Goal: Task Accomplishment & Management: Use online tool/utility

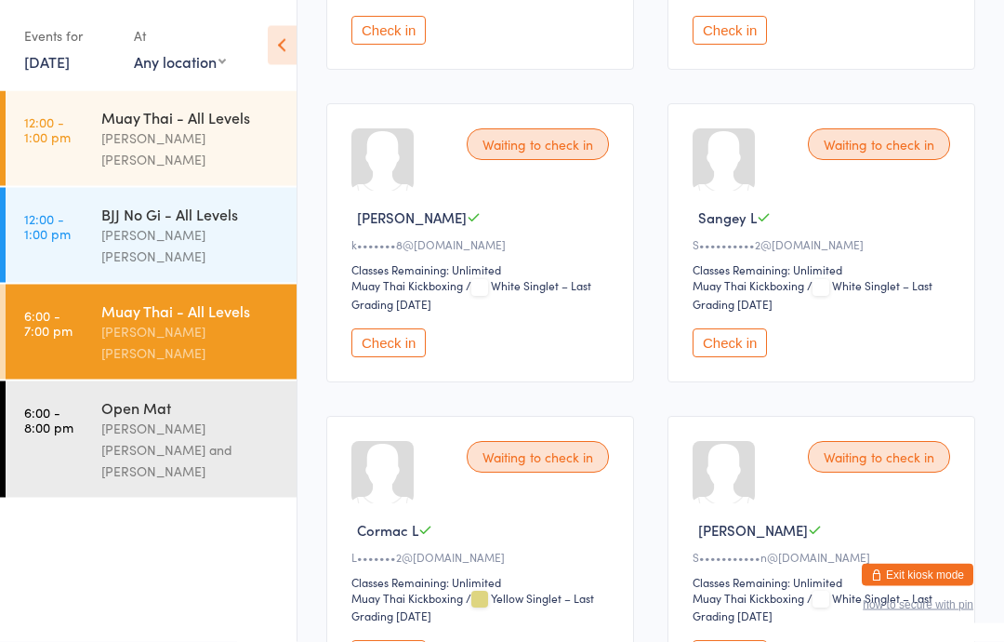
scroll to position [846, 0]
click at [724, 353] on button "Check in" at bounding box center [730, 342] width 74 height 29
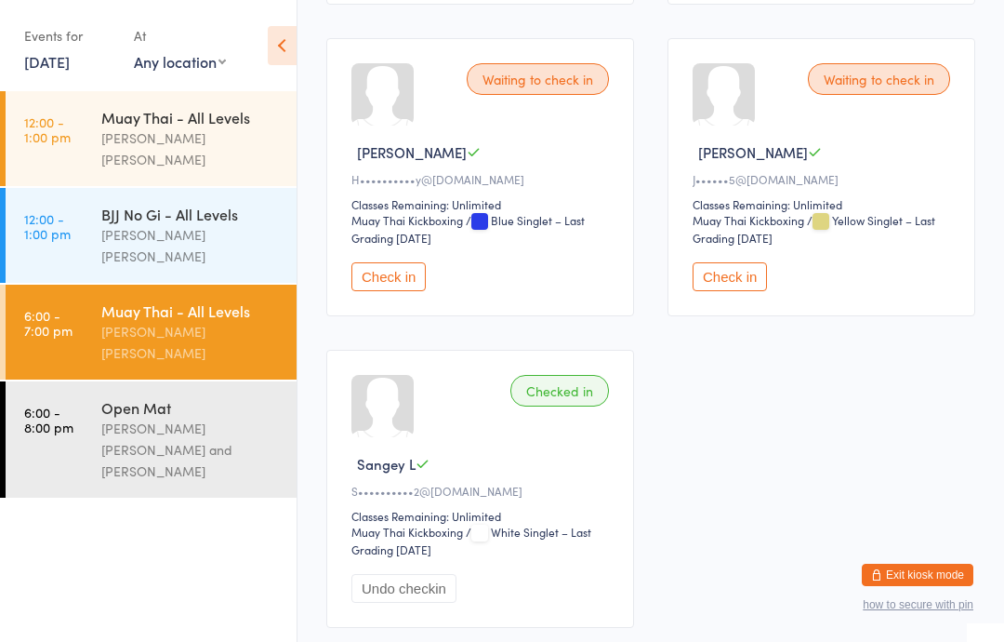
scroll to position [1853, 0]
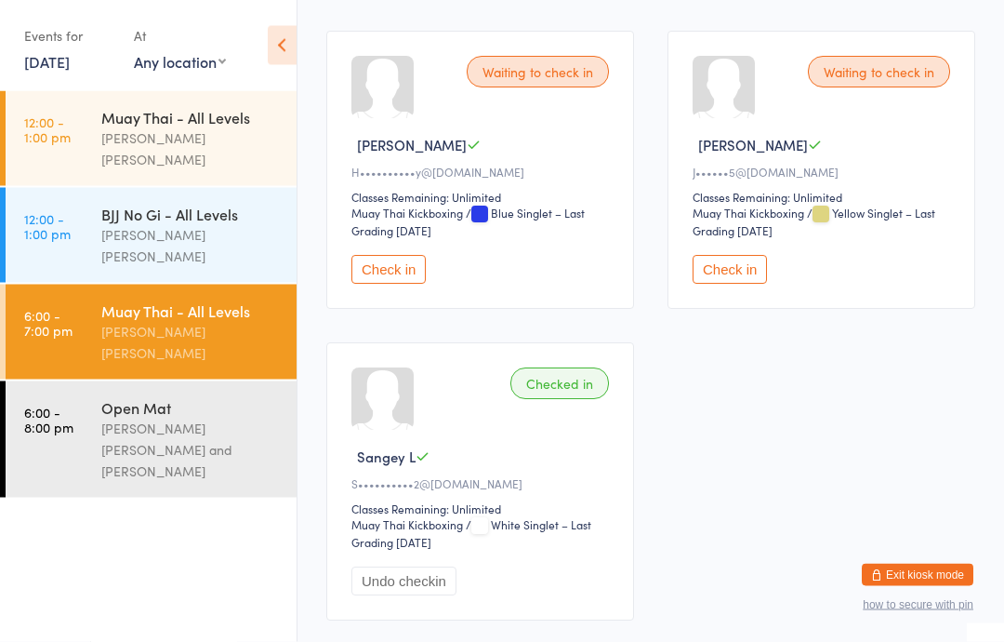
click at [398, 292] on div "Waiting to check in [PERSON_NAME]••••••••••y@[DOMAIN_NAME] Classes Remaining: U…" at bounding box center [480, 171] width 308 height 278
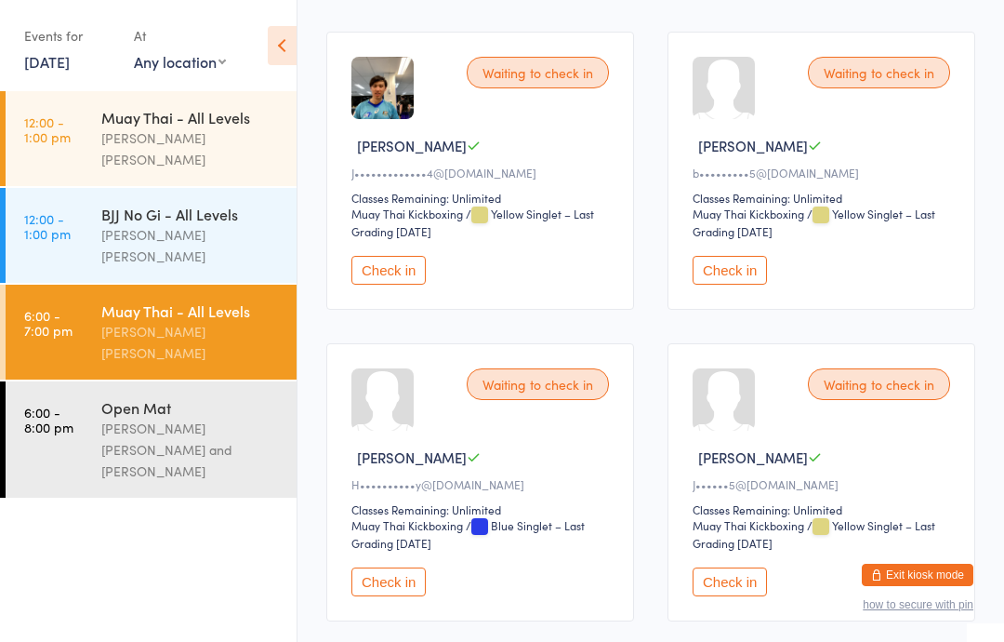
scroll to position [1550, 0]
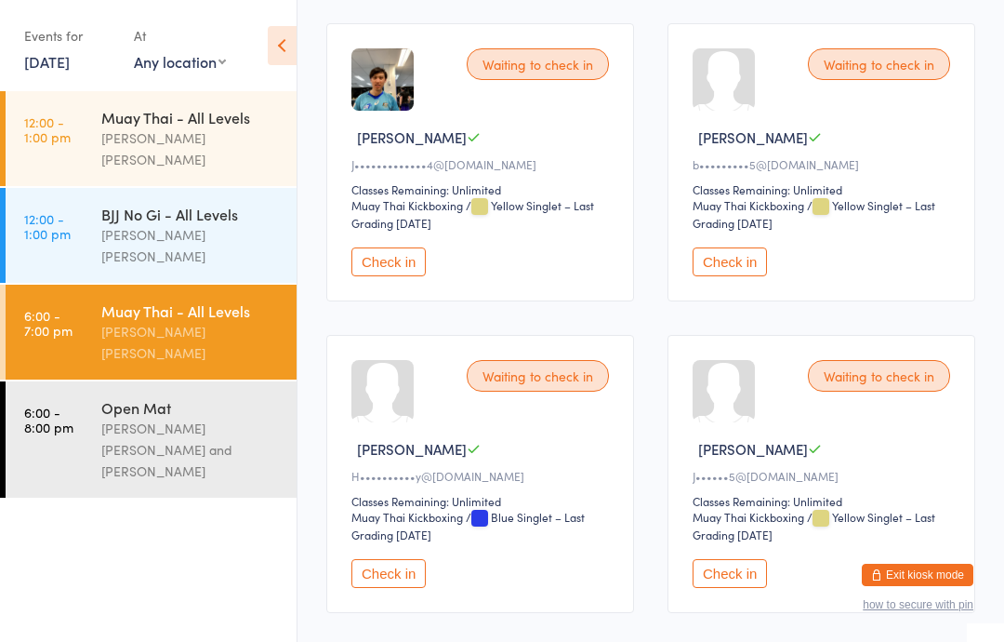
click at [724, 276] on button "Check in" at bounding box center [730, 261] width 74 height 29
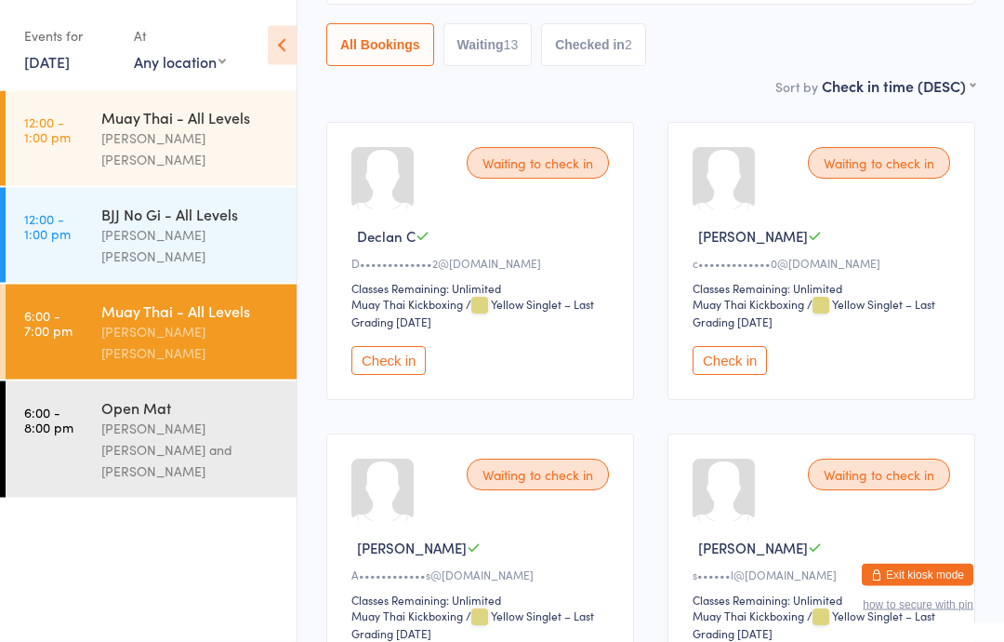
scroll to position [0, 0]
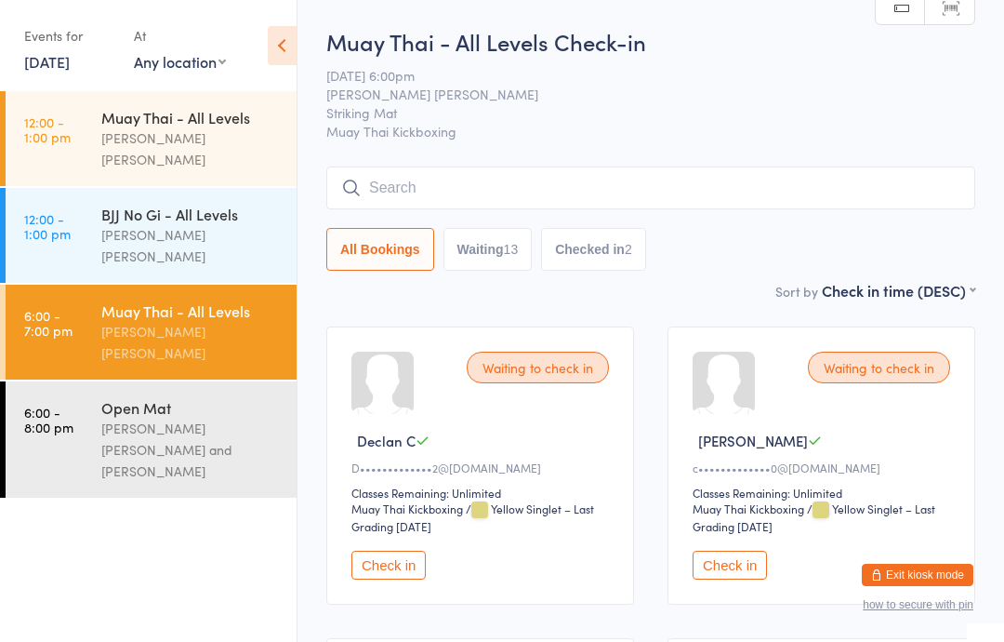
click at [720, 180] on input "search" at bounding box center [650, 187] width 649 height 43
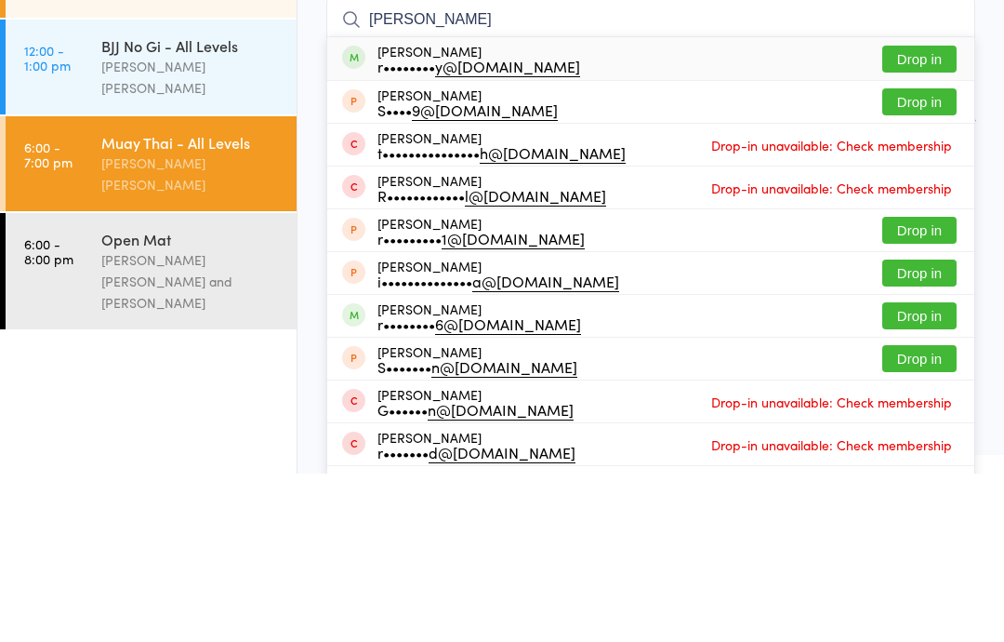
type input "[PERSON_NAME]"
click at [945, 214] on button "Drop in" at bounding box center [920, 227] width 74 height 27
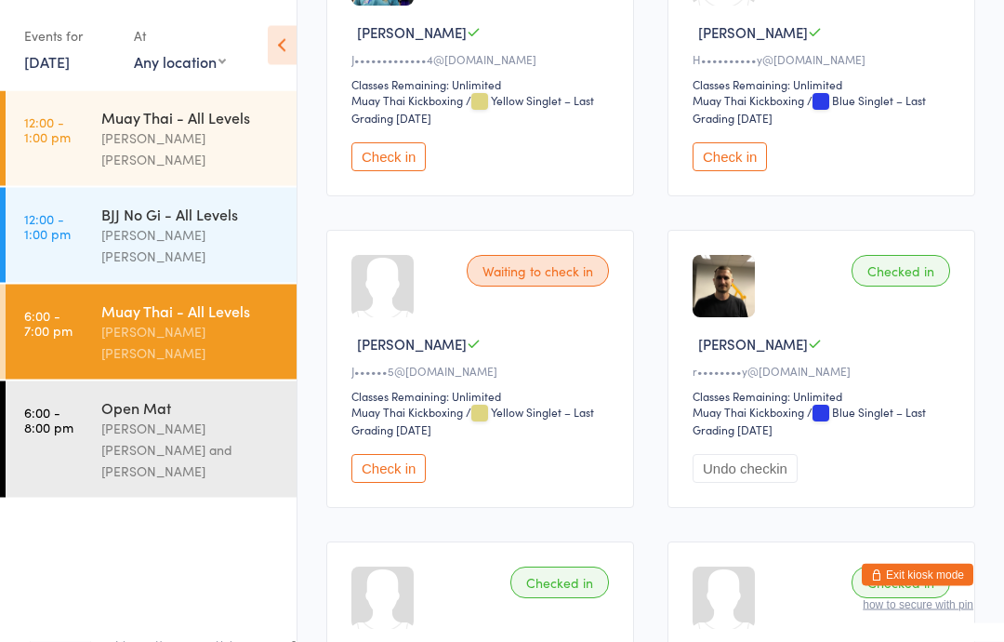
scroll to position [1968, 0]
click at [392, 482] on button "Check in" at bounding box center [389, 467] width 74 height 29
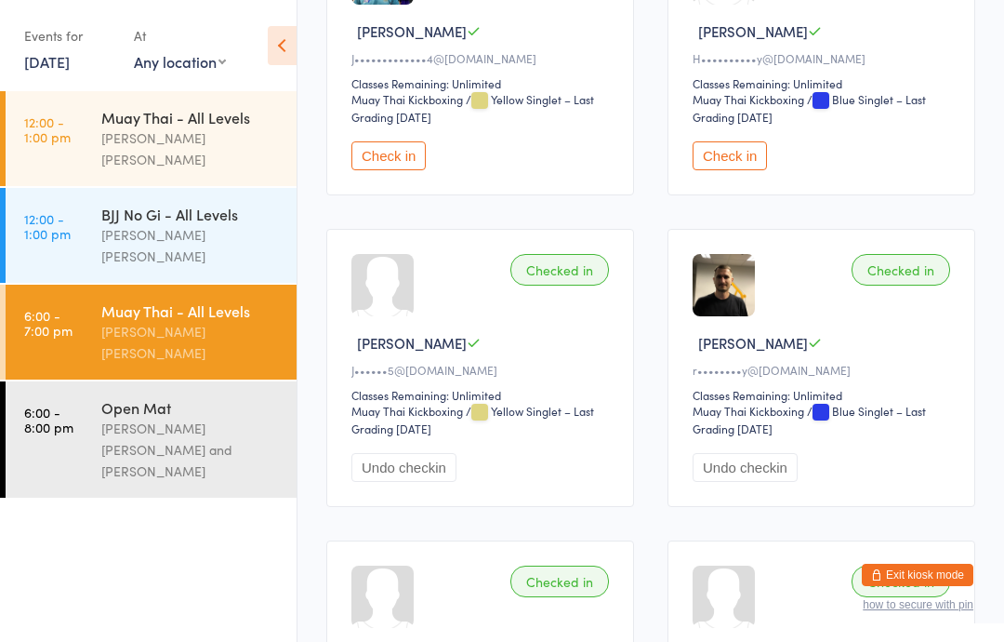
click at [207, 132] on div "[PERSON_NAME] [PERSON_NAME]" at bounding box center [190, 148] width 179 height 43
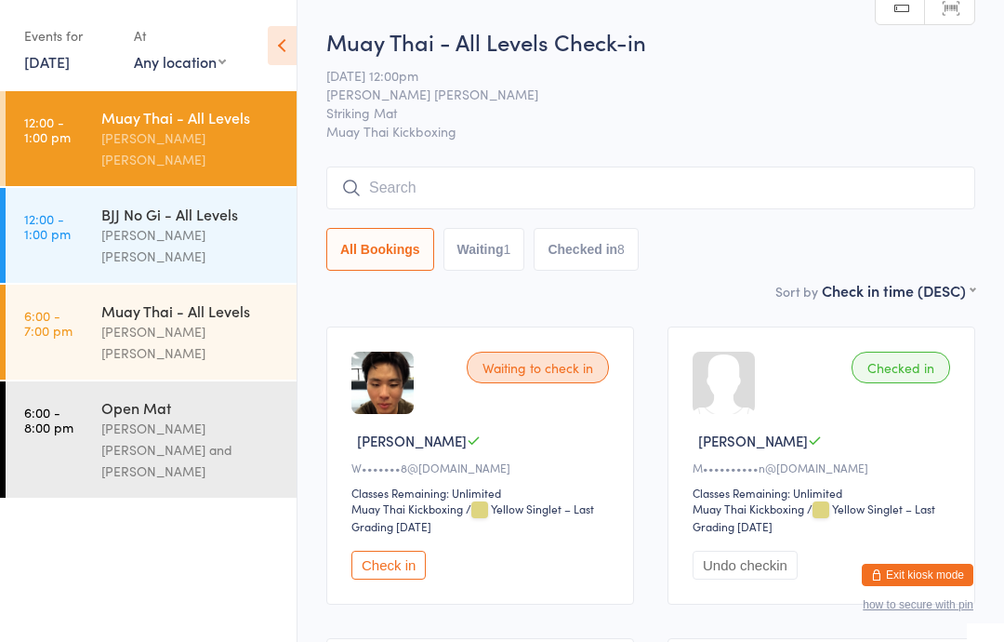
click at [231, 300] on div "Muay Thai - All Levels" at bounding box center [190, 310] width 179 height 20
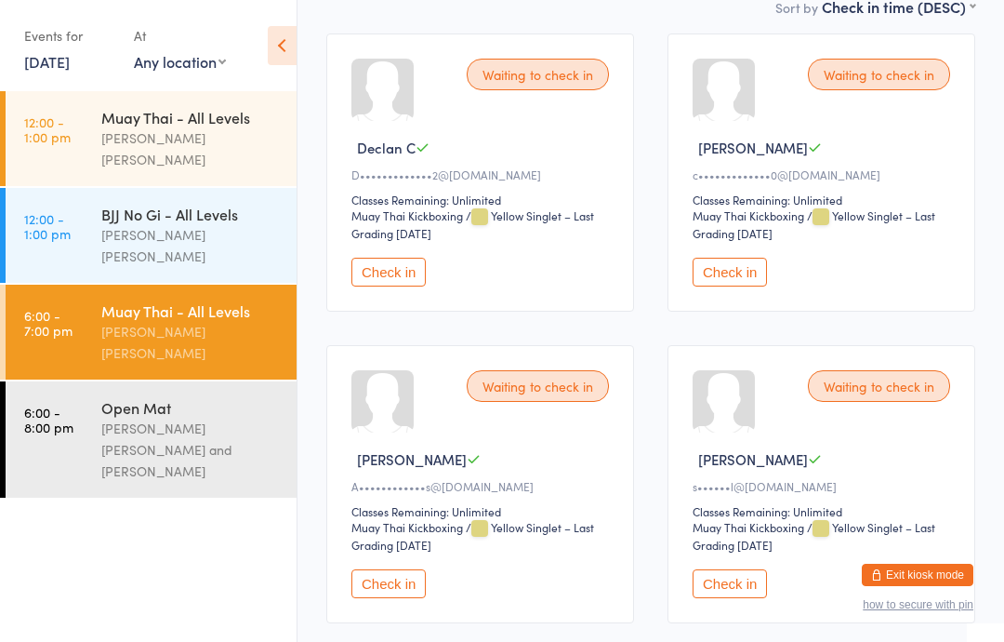
scroll to position [289, 0]
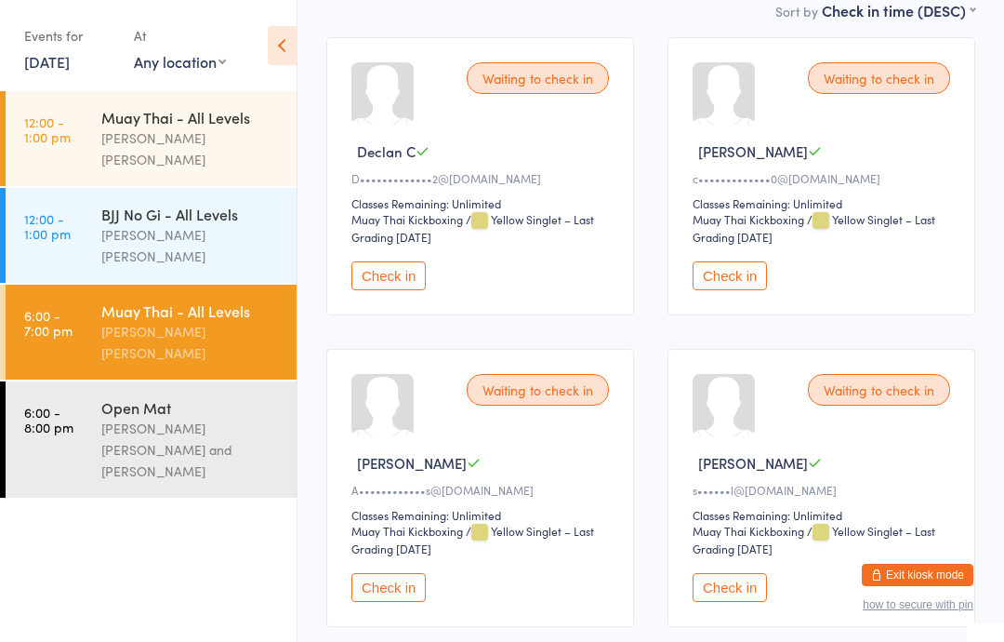
click at [759, 287] on button "Check in" at bounding box center [730, 275] width 74 height 29
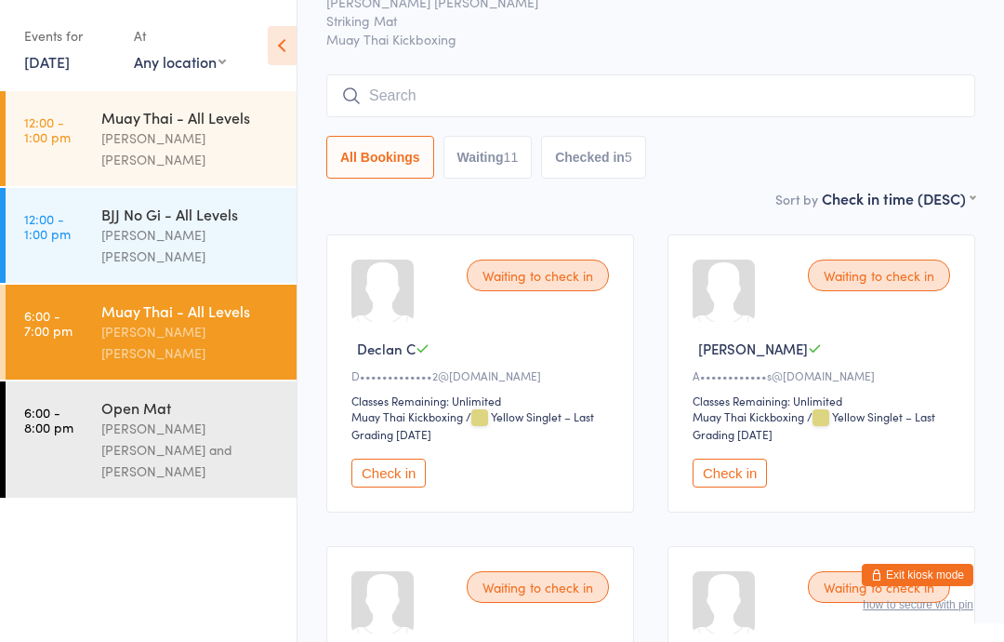
scroll to position [0, 0]
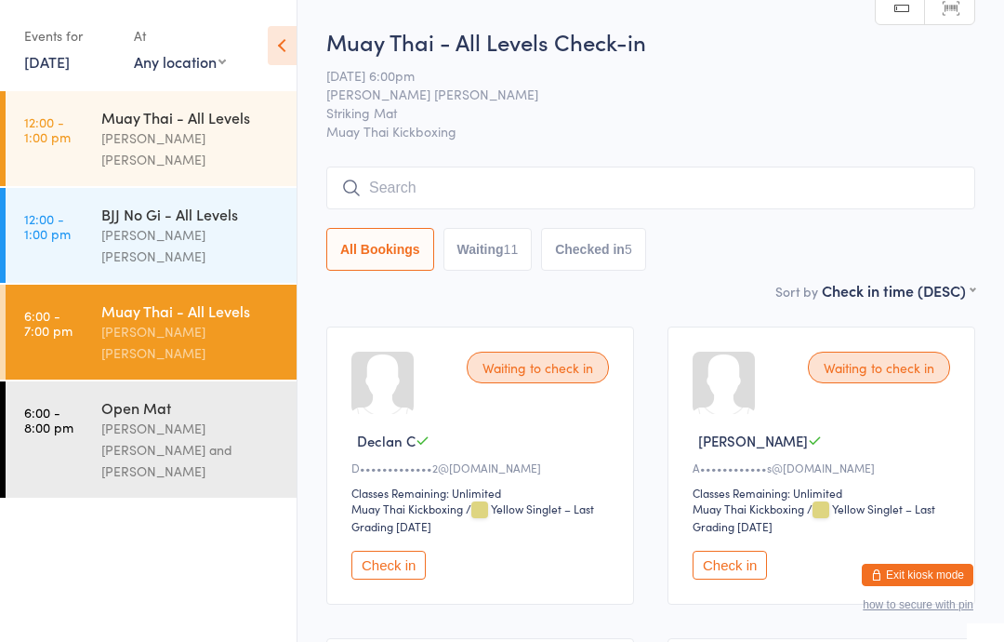
click at [564, 192] on input "search" at bounding box center [650, 187] width 649 height 43
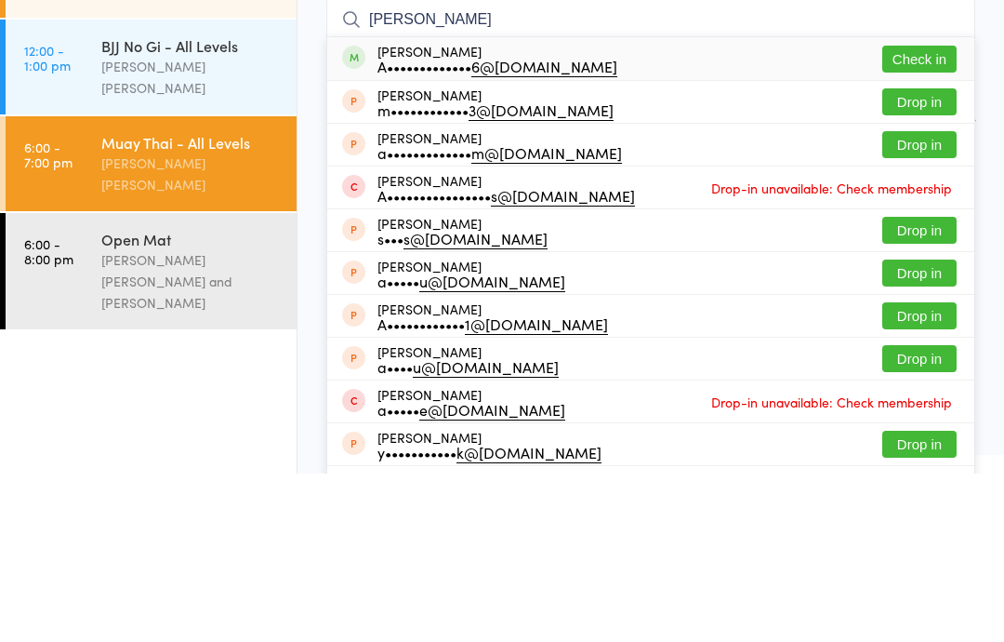
type input "[PERSON_NAME]"
click at [918, 214] on button "Check in" at bounding box center [920, 227] width 74 height 27
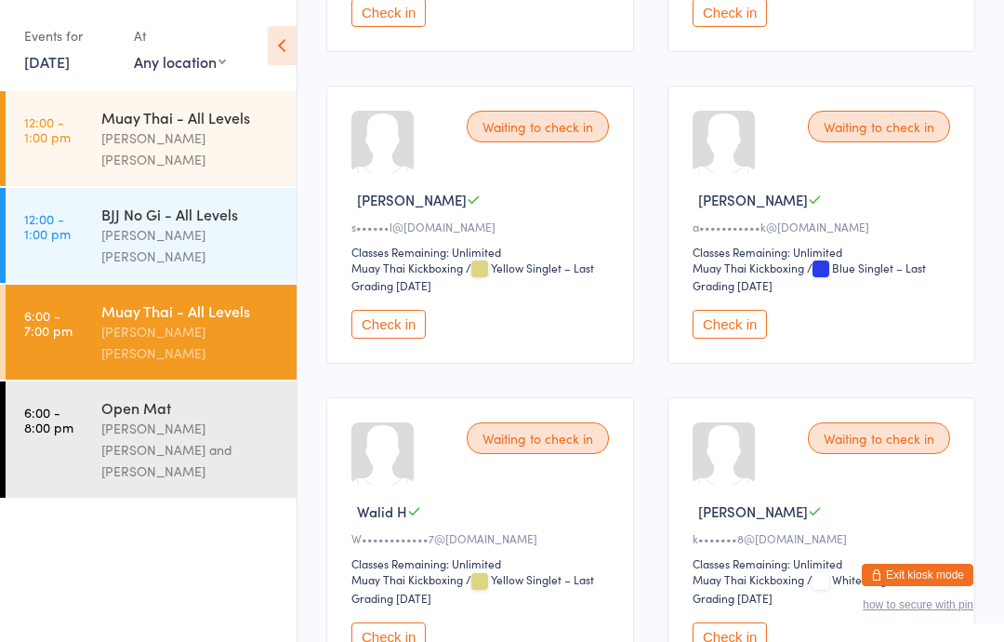
scroll to position [578, 0]
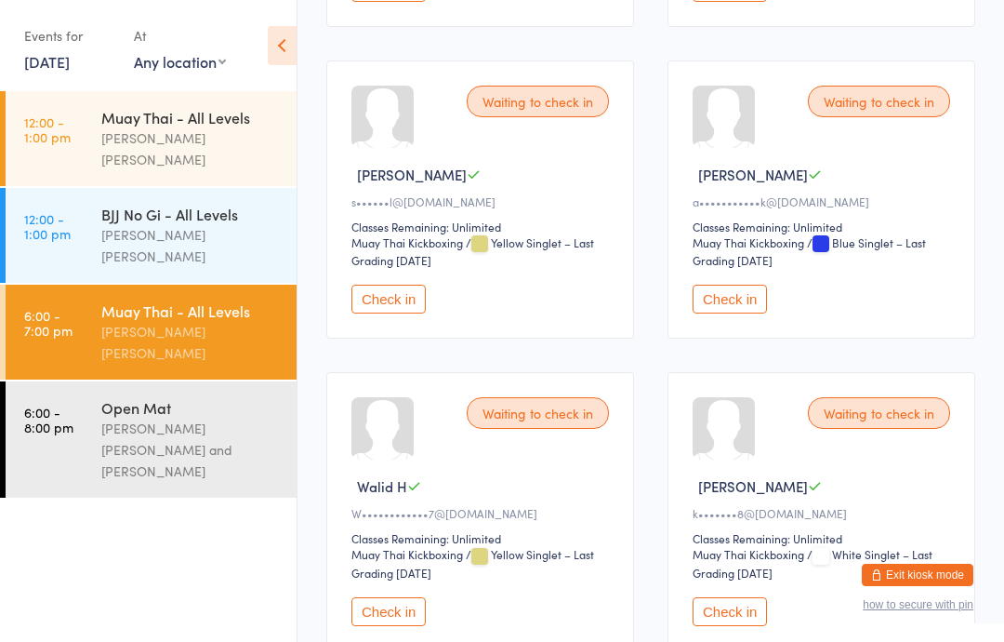
click at [861, 457] on div "Waiting to check in Kathrena [PERSON_NAME]••••••• 8@[DOMAIN_NAME] Classes Remai…" at bounding box center [822, 511] width 308 height 278
click at [842, 429] on div "Waiting to check in" at bounding box center [879, 413] width 142 height 32
click at [863, 456] on div "Waiting to check in Kathrena [PERSON_NAME]••••••• 8@[DOMAIN_NAME] Classes Remai…" at bounding box center [822, 511] width 308 height 278
click at [859, 419] on div "Waiting to check in" at bounding box center [879, 413] width 142 height 32
click at [857, 429] on div "Waiting to check in" at bounding box center [879, 413] width 142 height 32
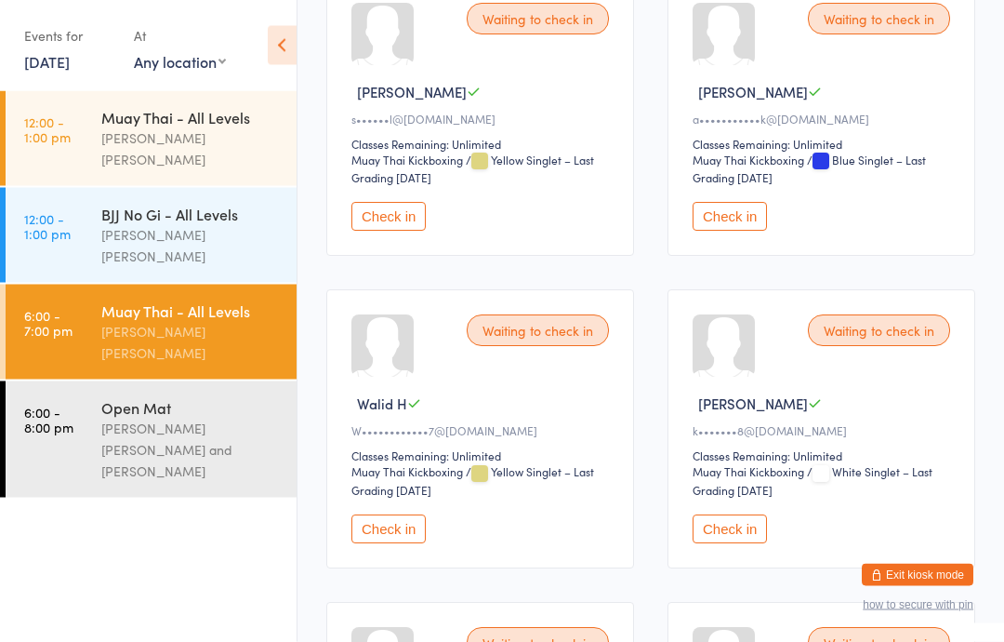
click at [728, 544] on button "Check in" at bounding box center [730, 529] width 74 height 29
click at [418, 231] on button "Check in" at bounding box center [389, 216] width 74 height 29
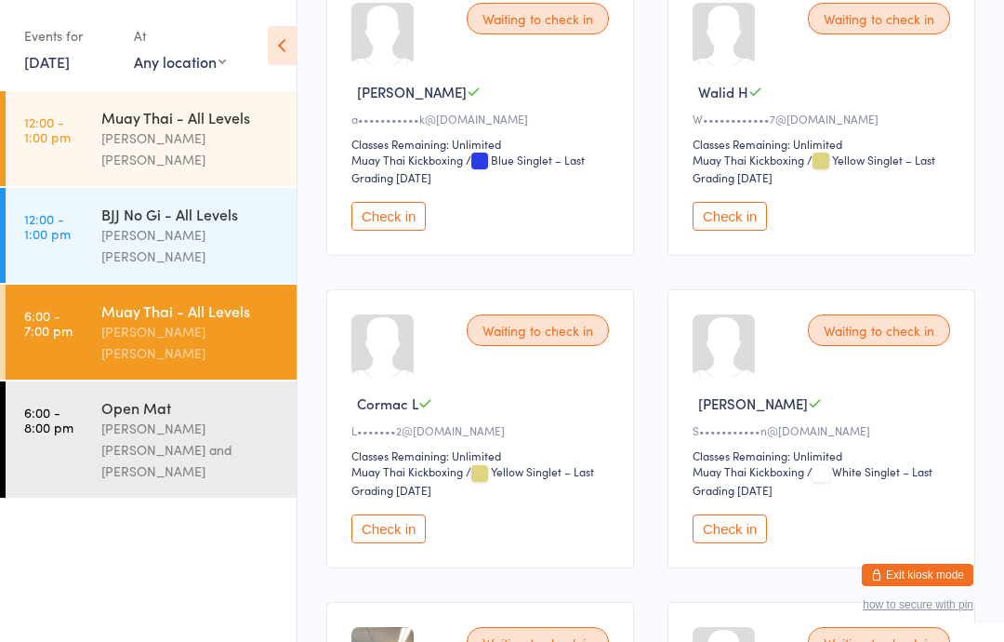
click at [192, 300] on div "Muay Thai - All Levels" at bounding box center [190, 310] width 179 height 20
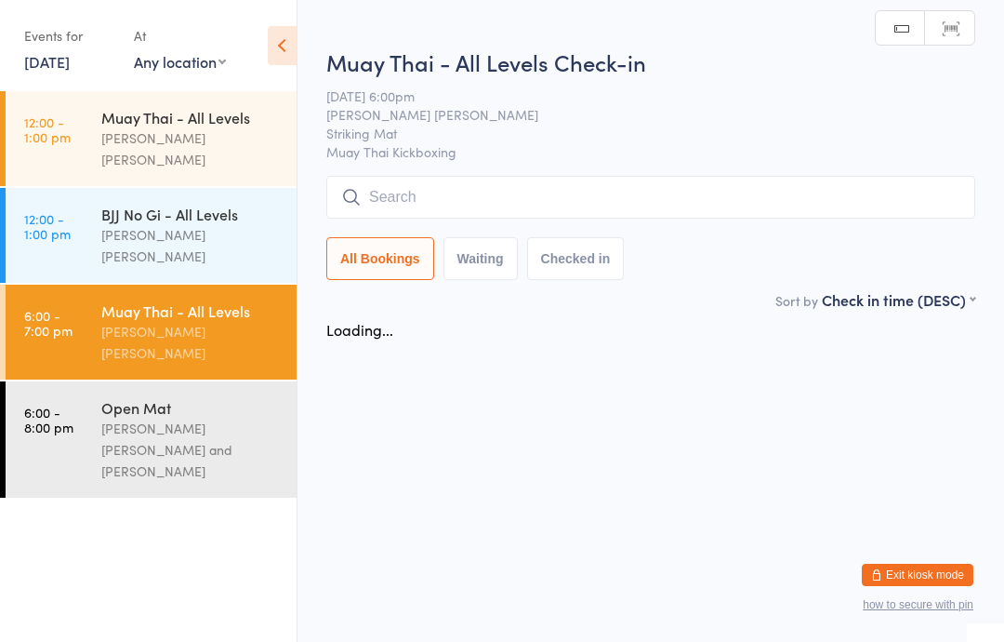
scroll to position [0, 0]
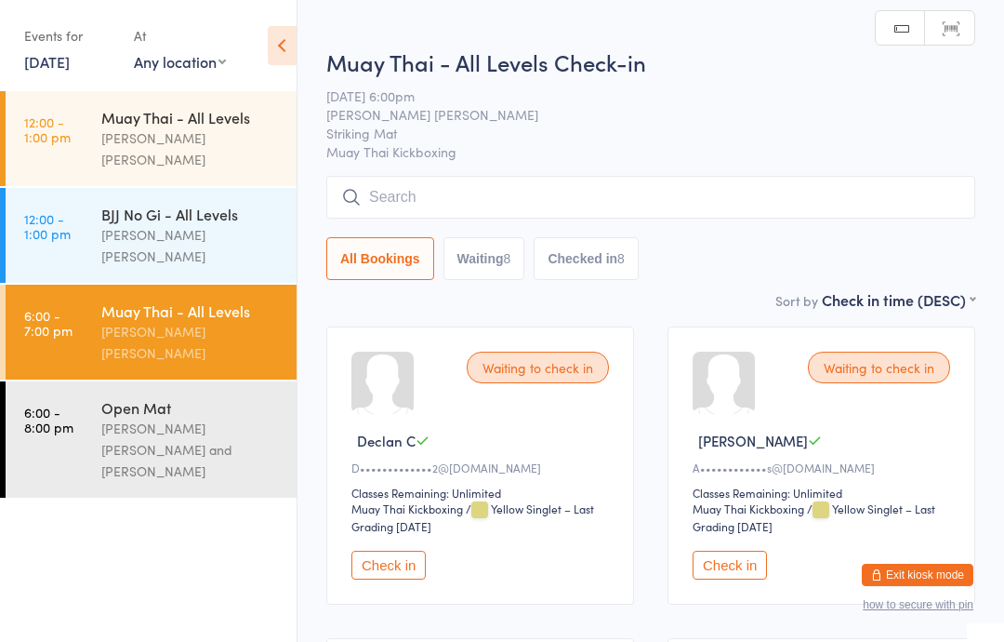
click at [624, 207] on input "search" at bounding box center [650, 197] width 649 height 43
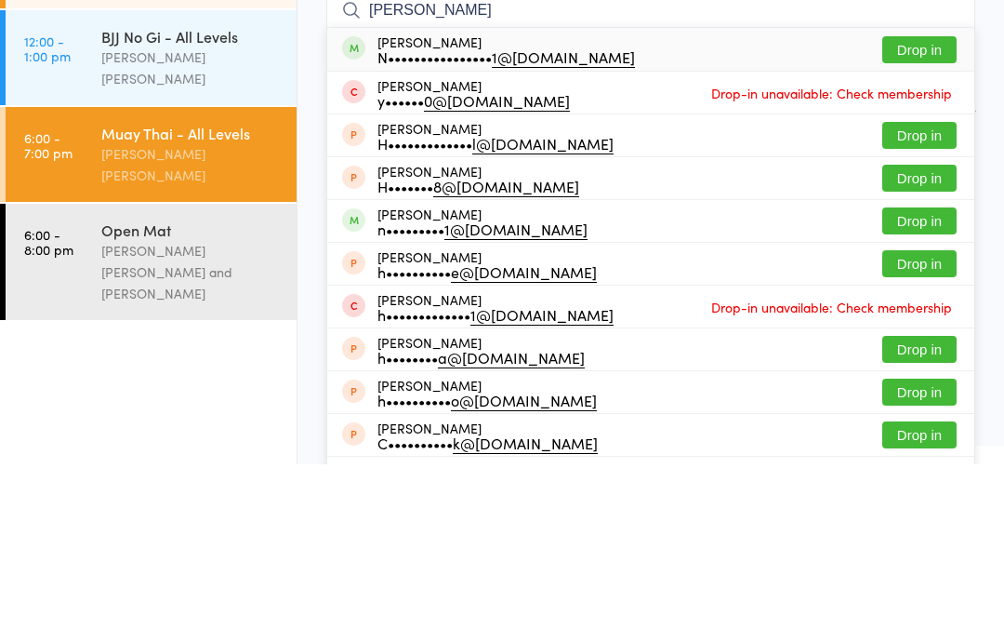
type input "[PERSON_NAME]"
click at [931, 214] on button "Drop in" at bounding box center [920, 227] width 74 height 27
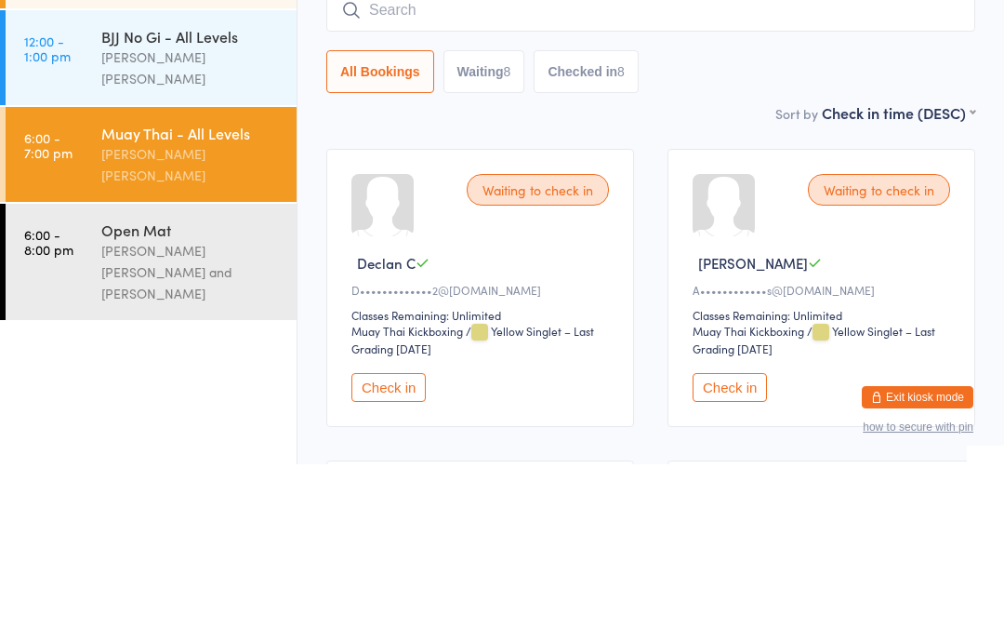
scroll to position [178, 0]
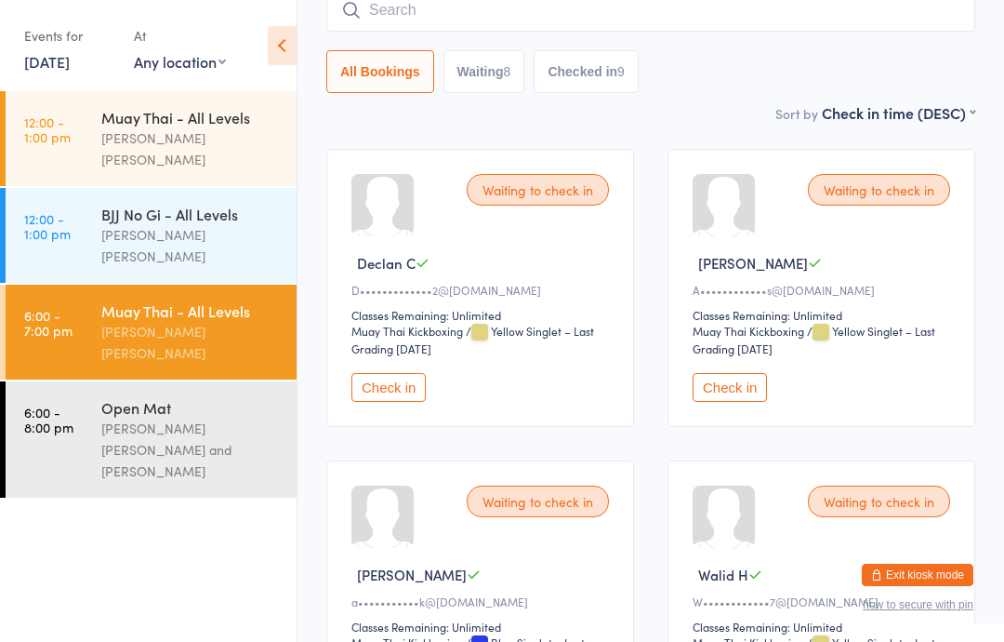
click at [822, 17] on input "search" at bounding box center [650, 10] width 649 height 43
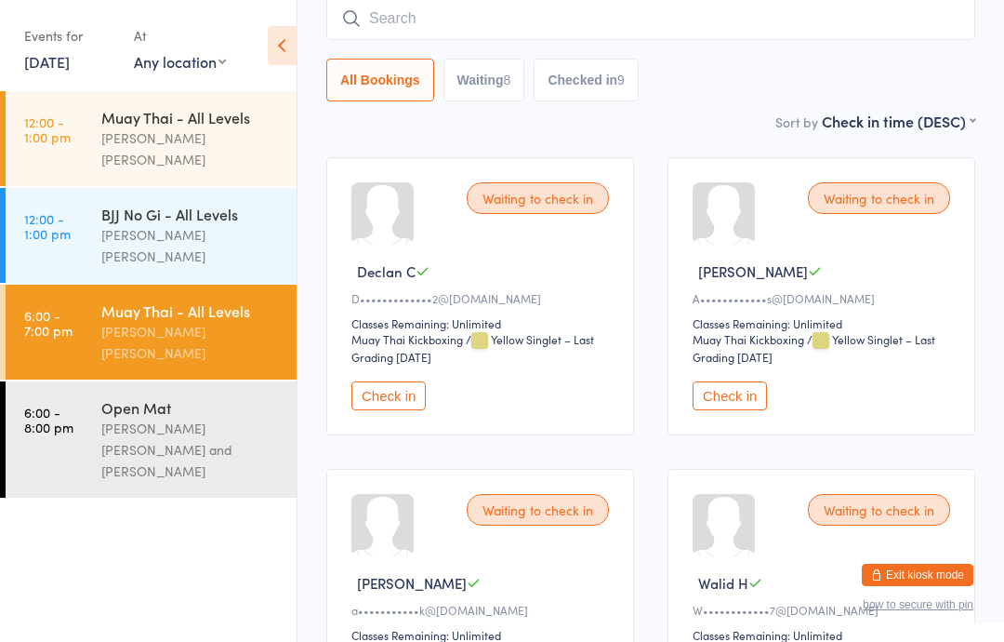
scroll to position [168, 0]
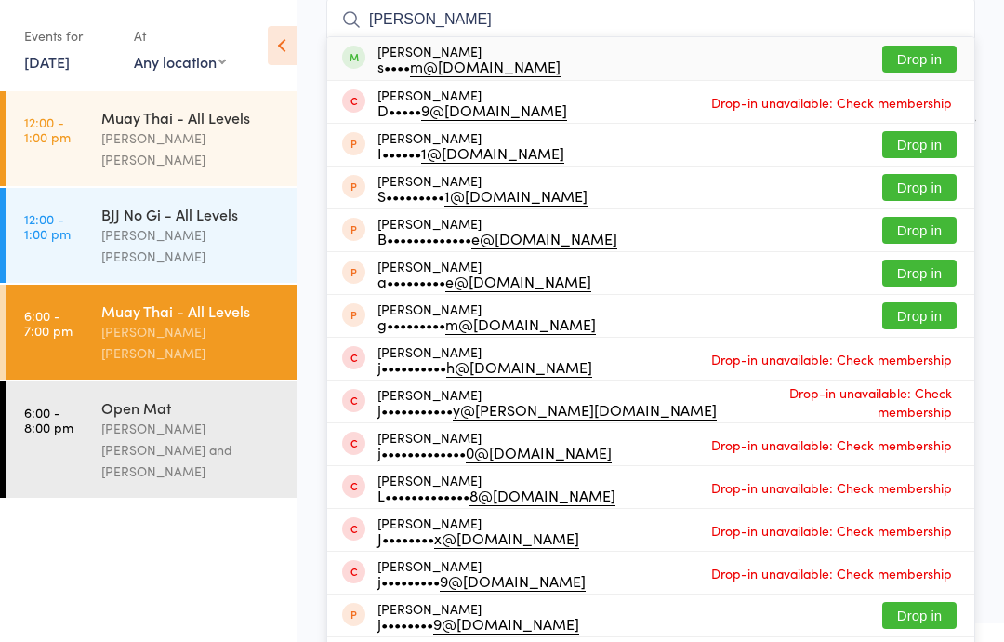
type input "[PERSON_NAME]"
click at [924, 50] on button "Drop in" at bounding box center [920, 59] width 74 height 27
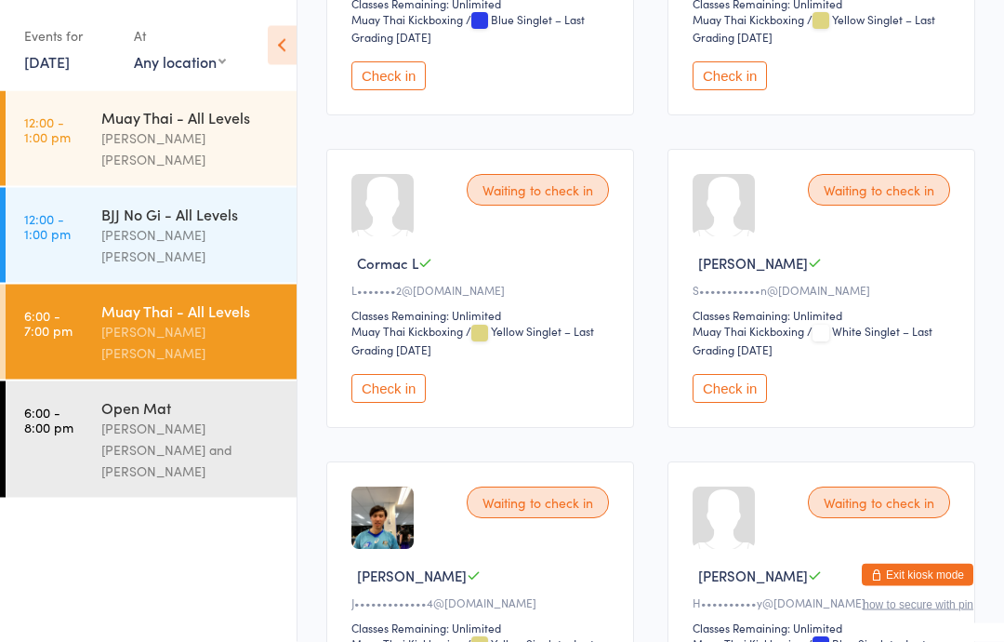
scroll to position [801, 0]
click at [746, 403] on button "Check in" at bounding box center [730, 388] width 74 height 29
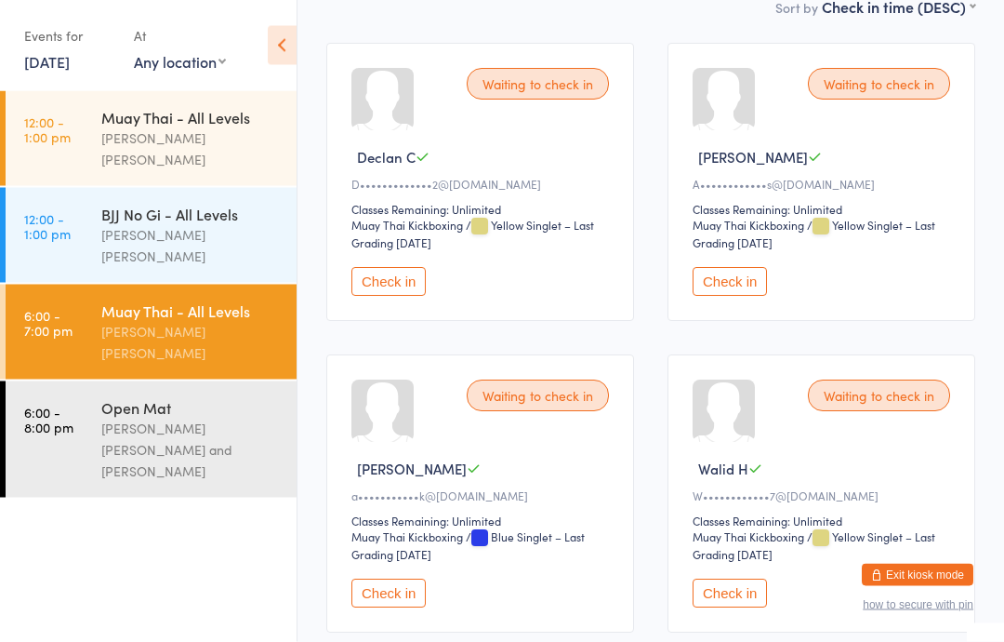
scroll to position [0, 0]
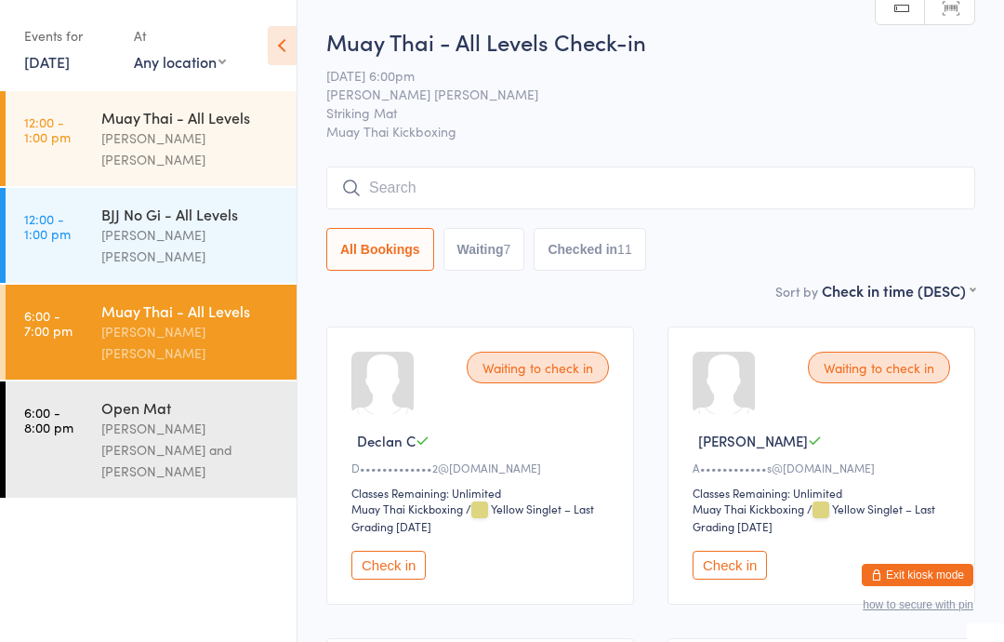
click at [674, 205] on input "search" at bounding box center [650, 187] width 649 height 43
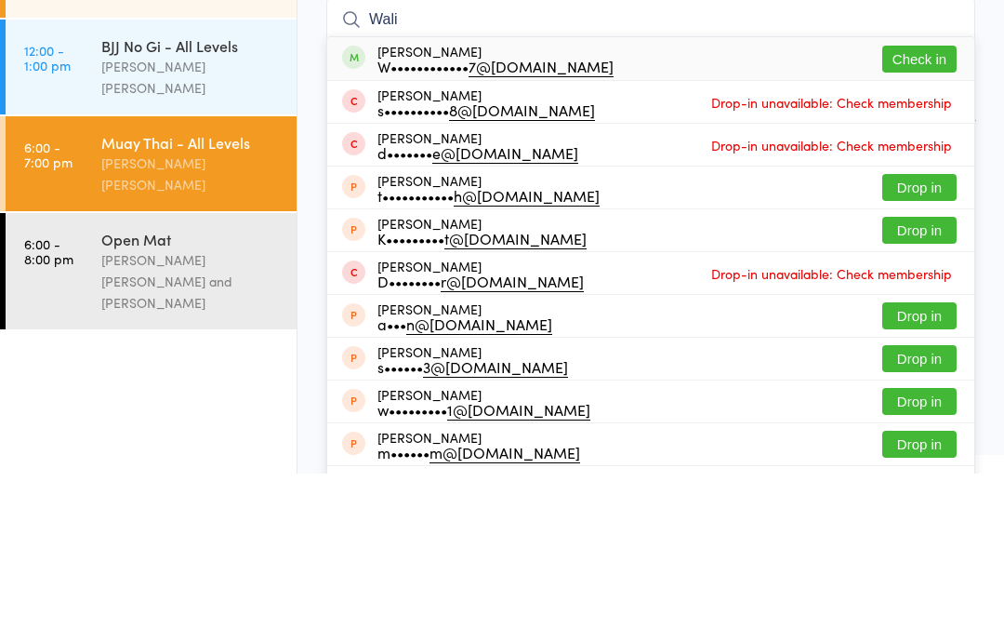
type input "Wali"
click at [923, 214] on button "Check in" at bounding box center [920, 227] width 74 height 27
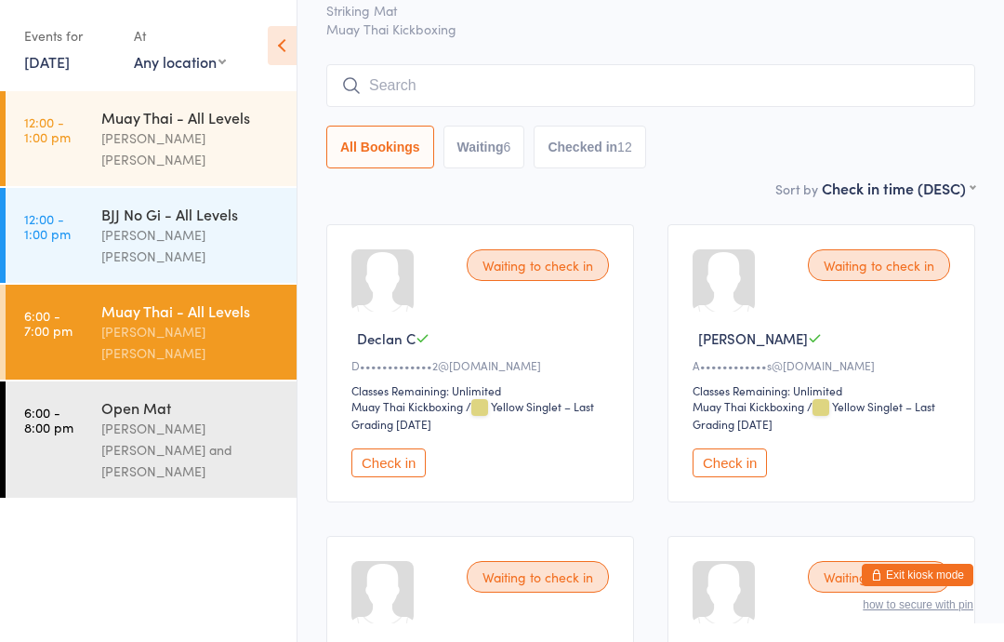
scroll to position [101, 0]
click at [453, 80] on input "search" at bounding box center [650, 86] width 649 height 43
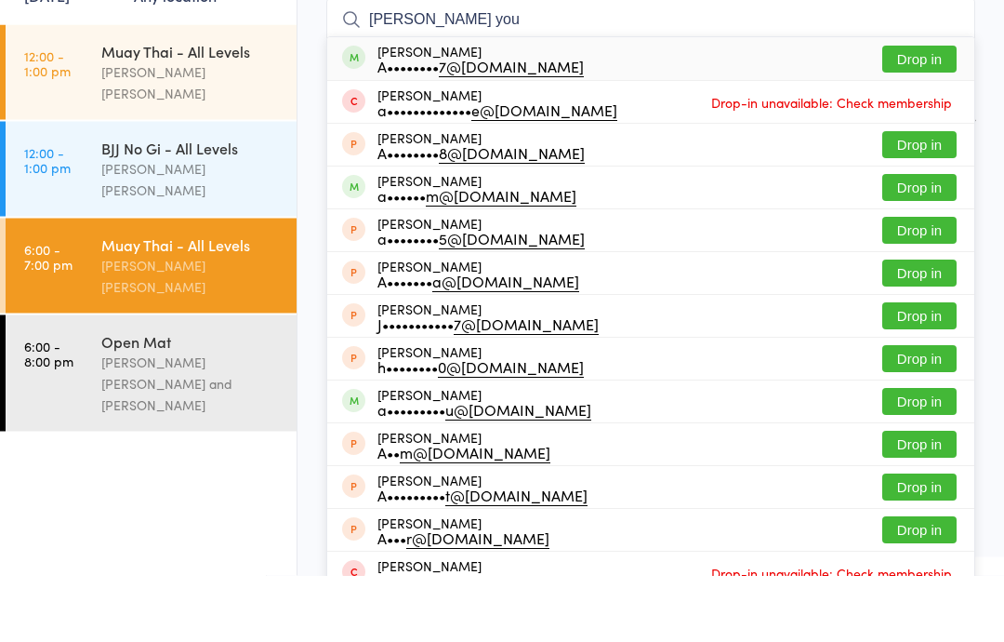
type input "[PERSON_NAME] you"
click at [905, 113] on button "Drop in" at bounding box center [920, 126] width 74 height 27
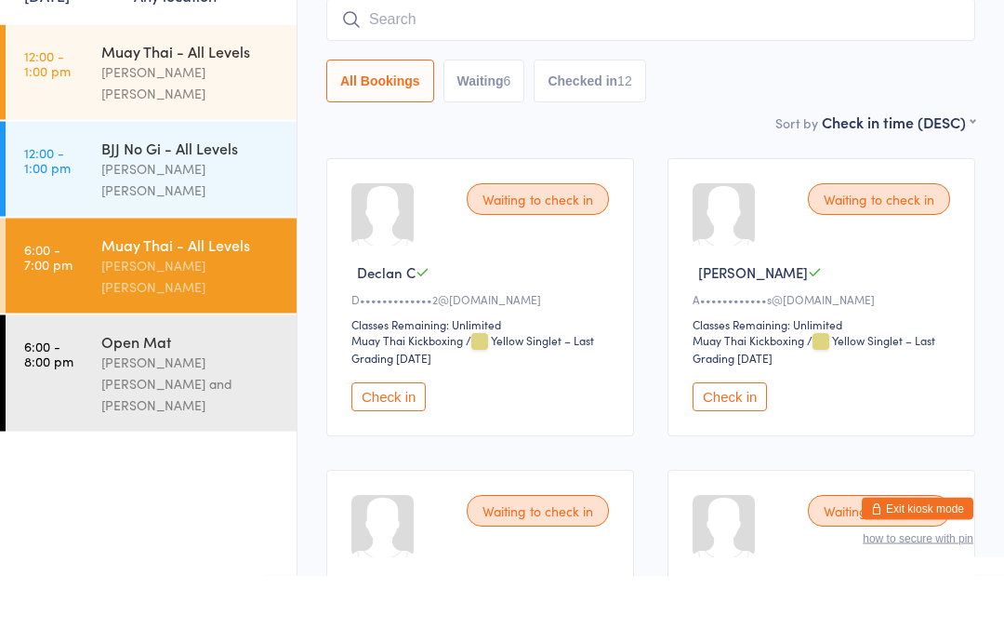
scroll to position [168, 0]
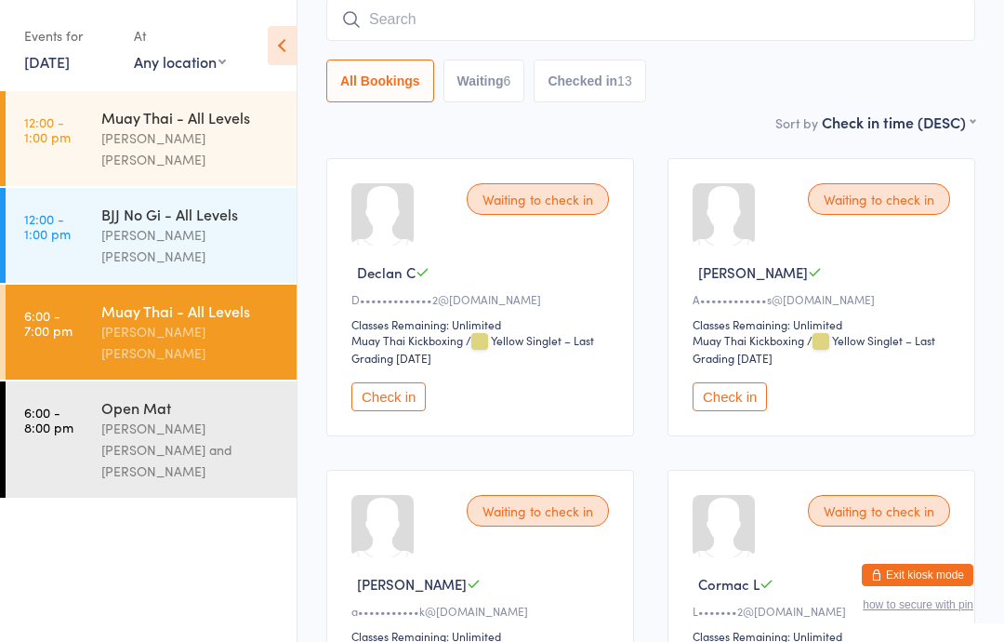
click at [400, 15] on input "search" at bounding box center [650, 19] width 649 height 43
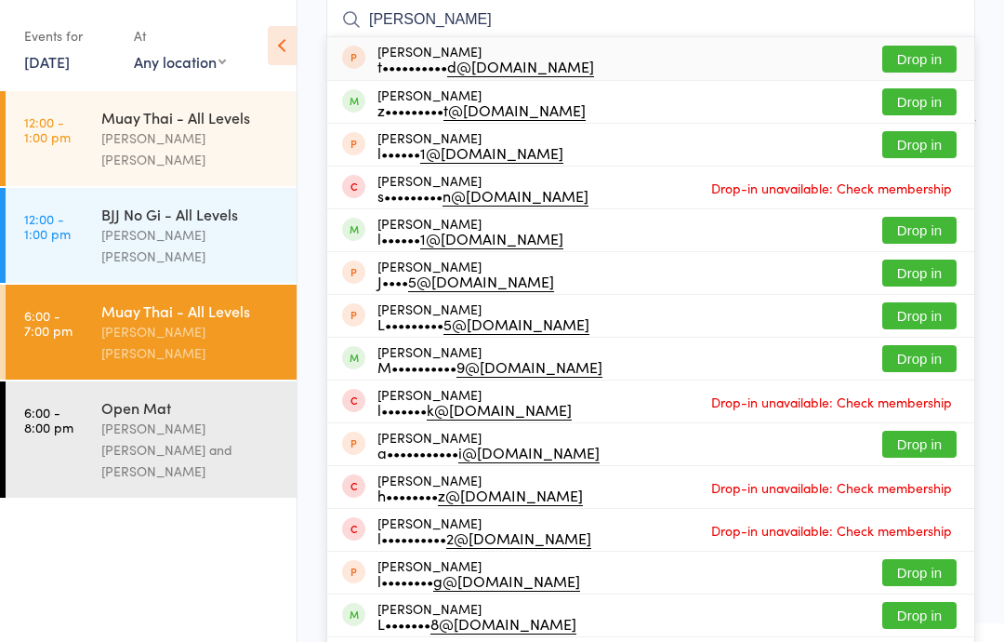
type input "[PERSON_NAME]"
click at [920, 100] on button "Drop in" at bounding box center [920, 101] width 74 height 27
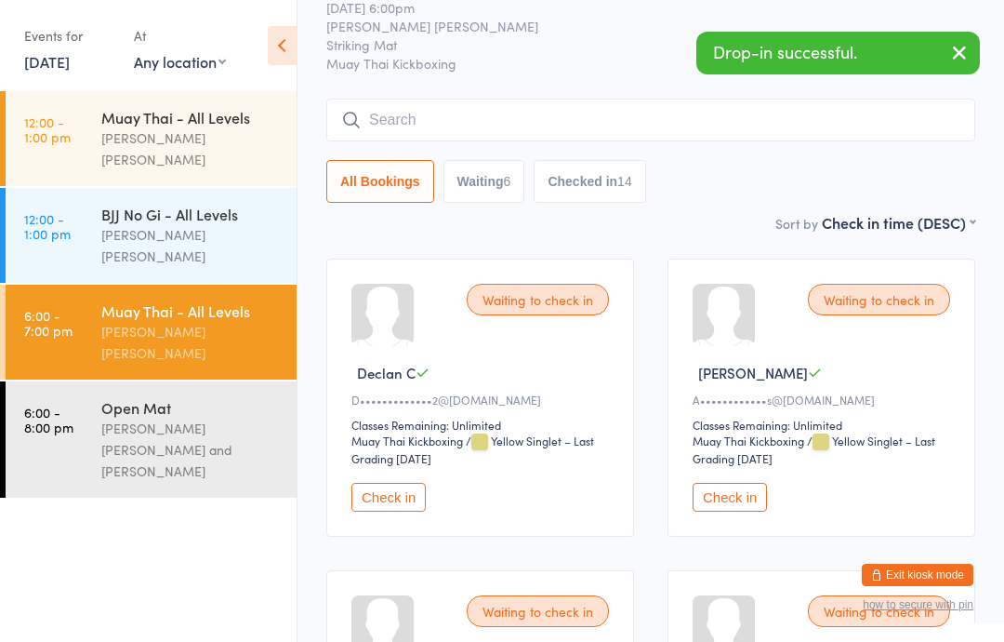
scroll to position [0, 0]
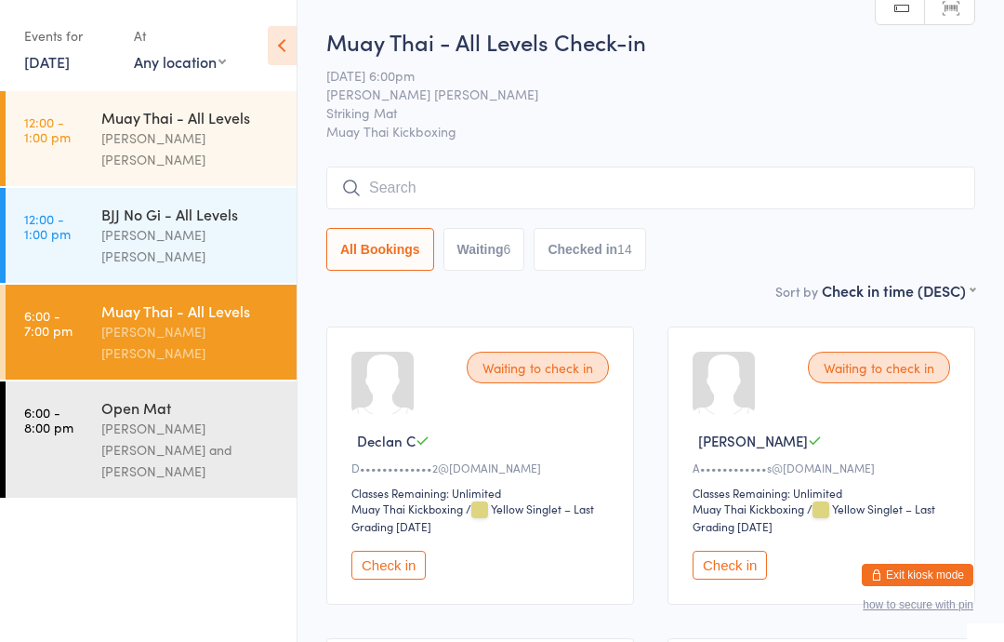
click at [392, 573] on button "Check in" at bounding box center [389, 565] width 74 height 29
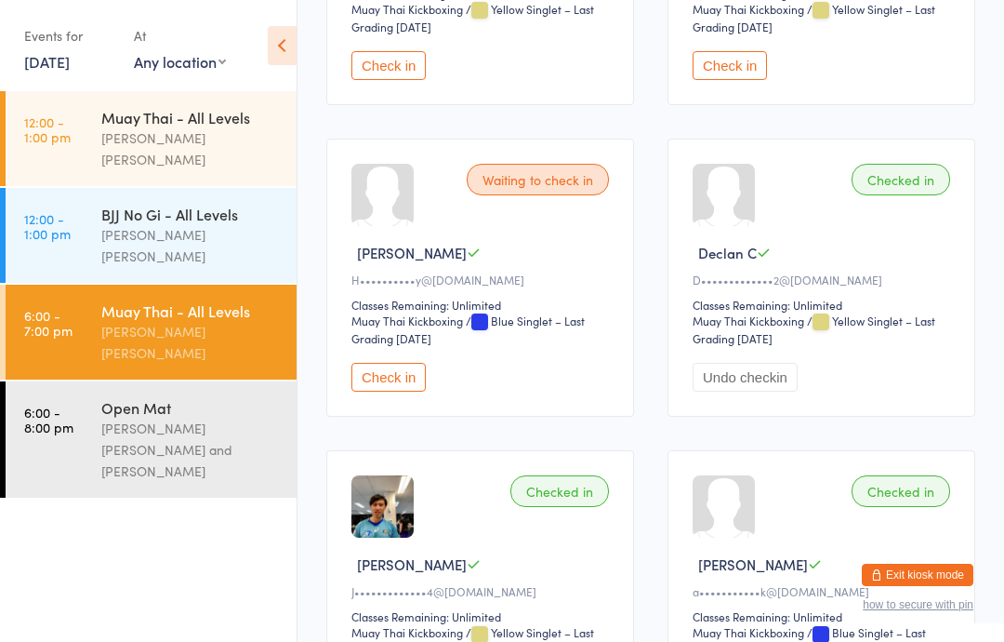
scroll to position [496, 0]
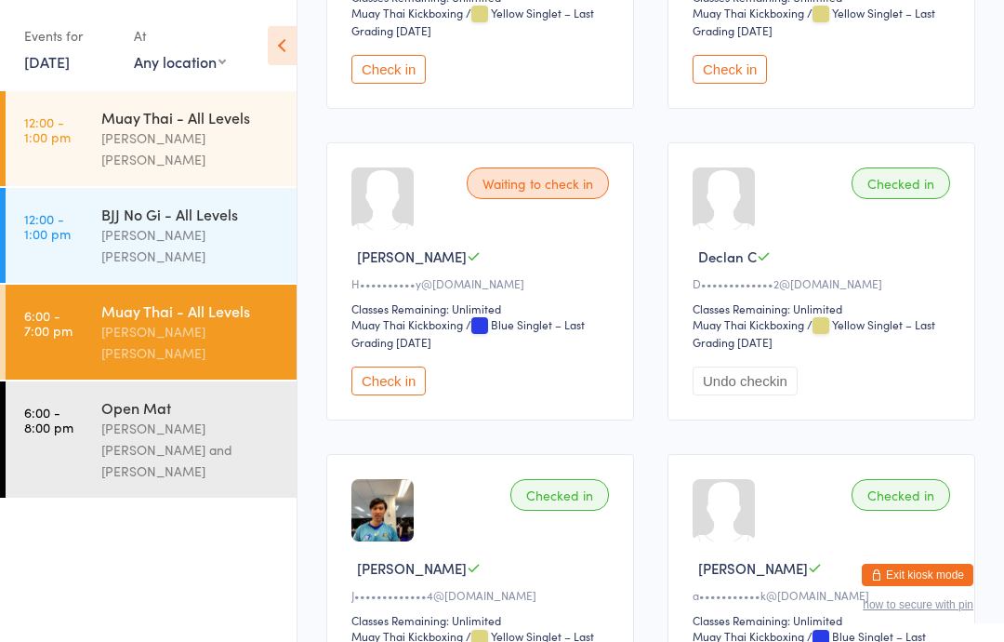
click at [403, 391] on button "Check in" at bounding box center [389, 380] width 74 height 29
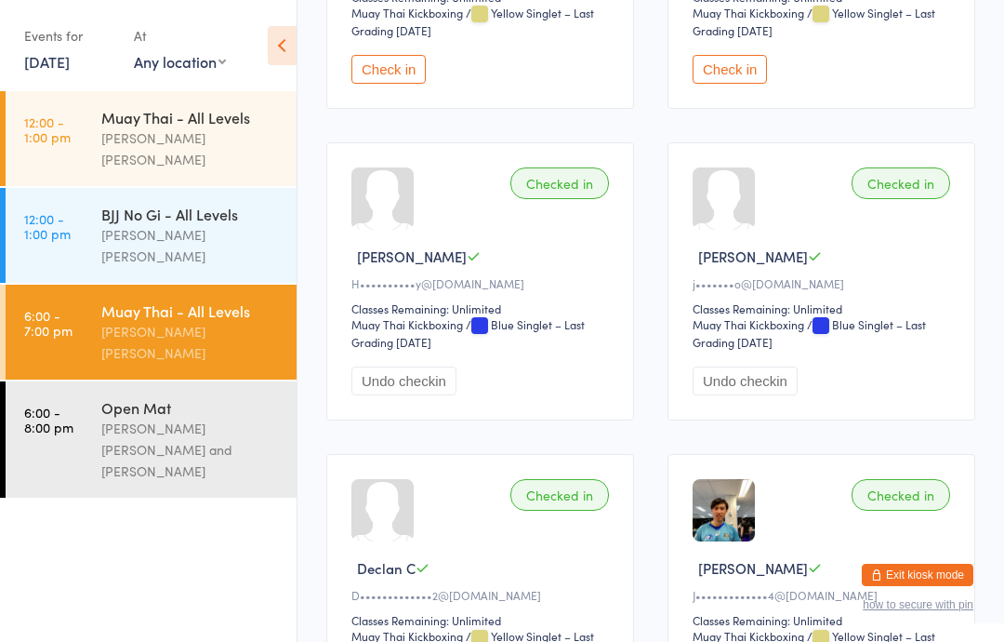
click at [171, 397] on div "Open Mat" at bounding box center [190, 407] width 179 height 20
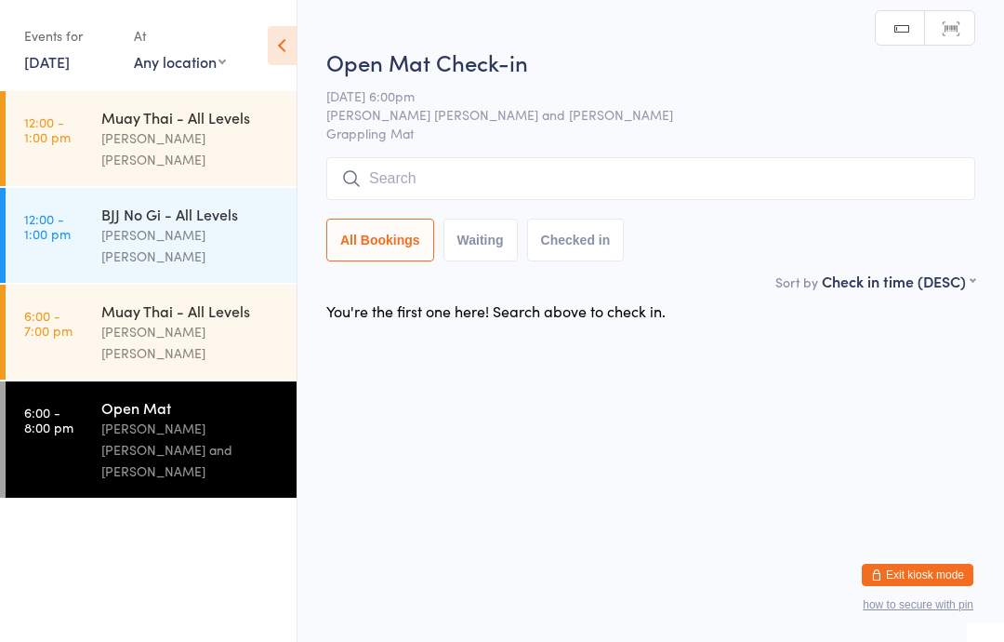
click at [474, 155] on div "Open Mat Check-in [DATE] 6:00pm [PERSON_NAME] [PERSON_NAME] and [PERSON_NAME] G…" at bounding box center [650, 158] width 649 height 224
click at [427, 196] on input "search" at bounding box center [650, 178] width 649 height 43
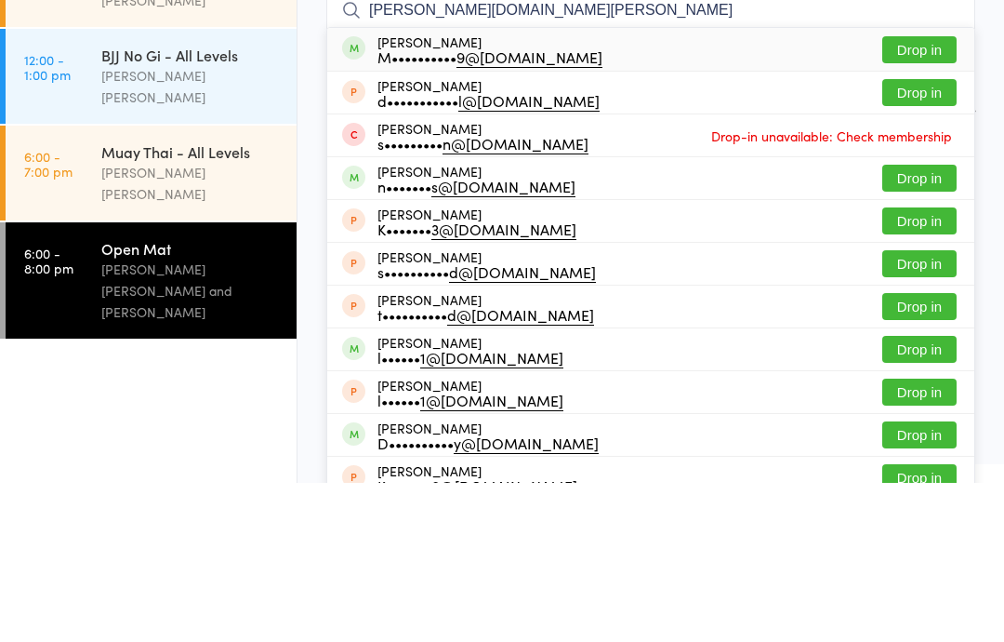
type input "[PERSON_NAME][DOMAIN_NAME][PERSON_NAME]"
click at [936, 195] on button "Drop in" at bounding box center [920, 208] width 74 height 27
